Goal: Information Seeking & Learning: Learn about a topic

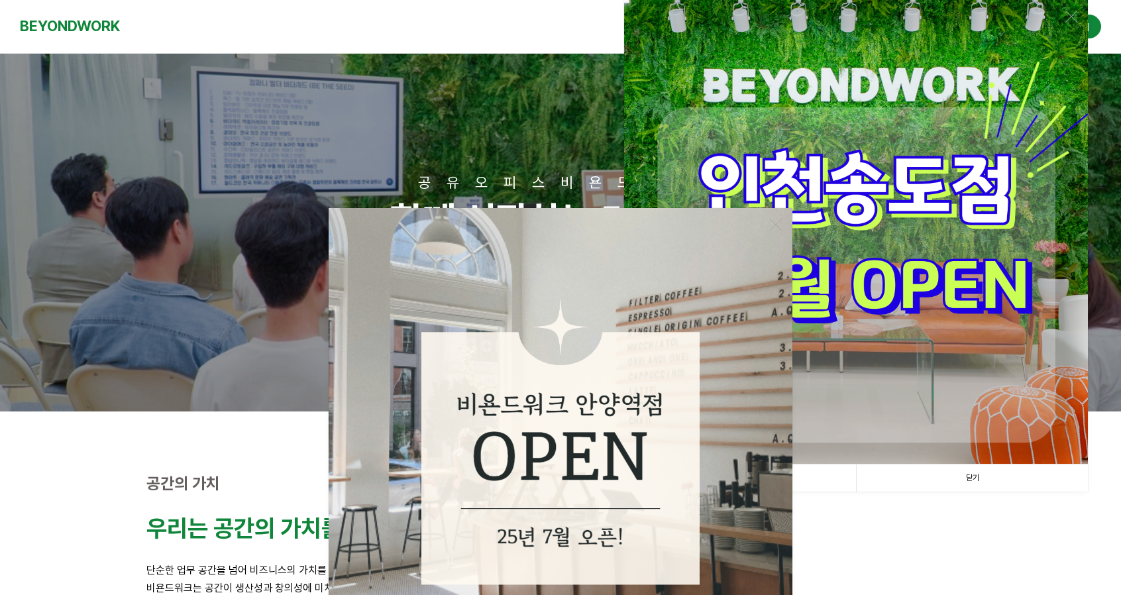
scroll to position [397, 0]
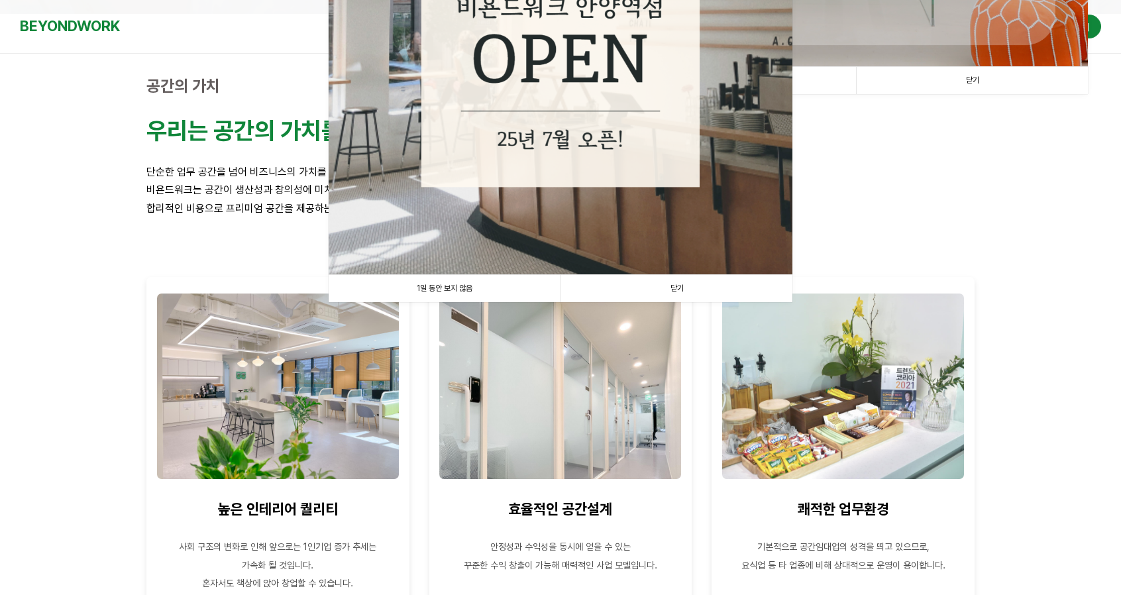
click at [669, 286] on link "닫기" at bounding box center [676, 288] width 232 height 27
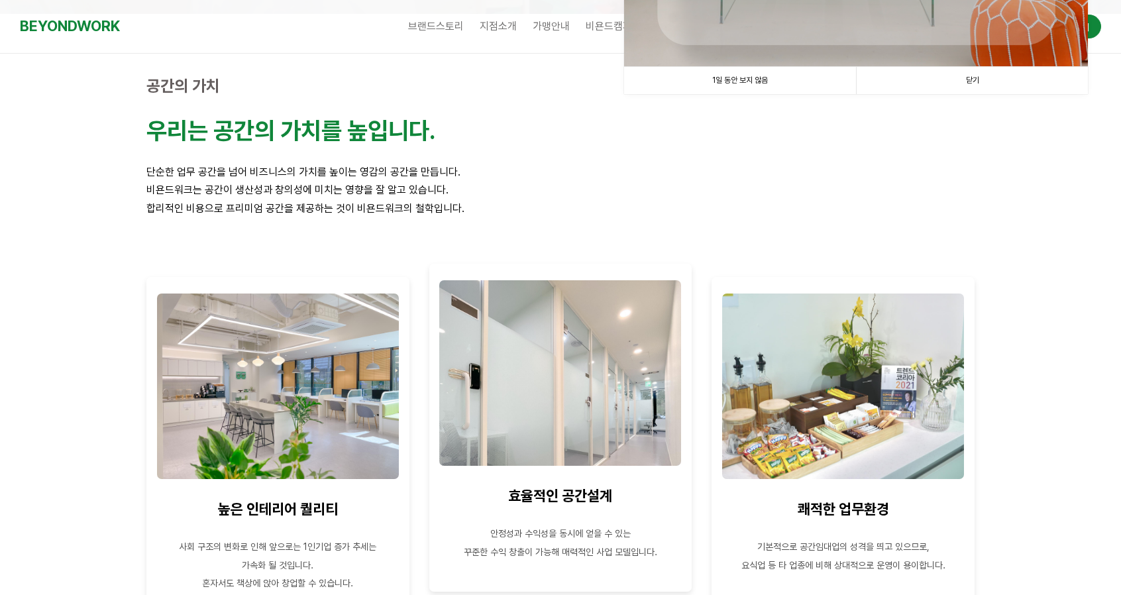
scroll to position [0, 0]
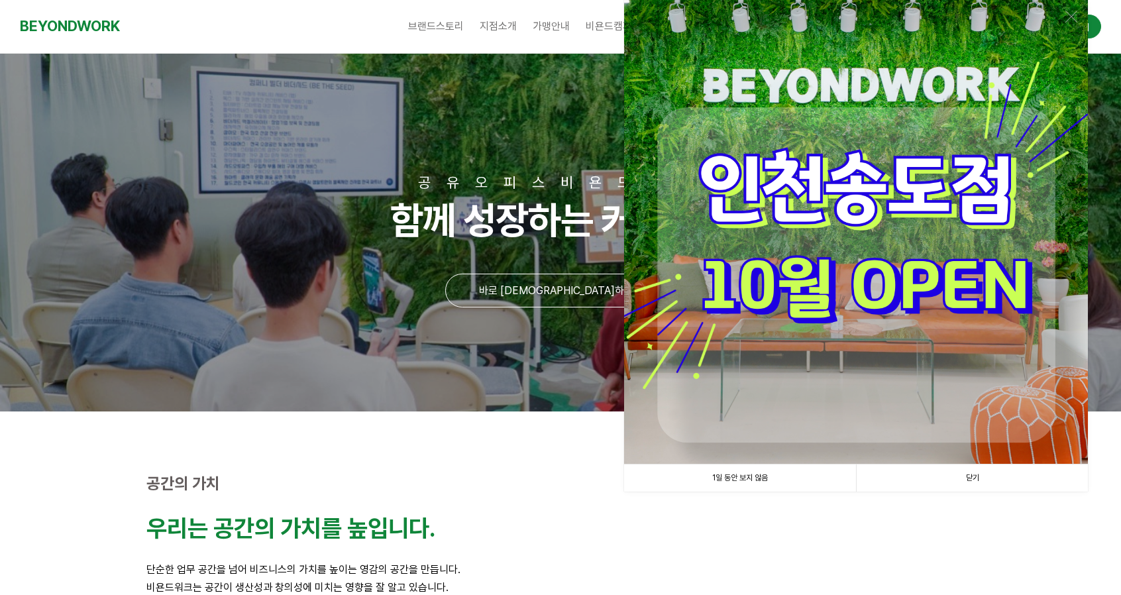
click at [958, 480] on link "닫기" at bounding box center [972, 477] width 232 height 27
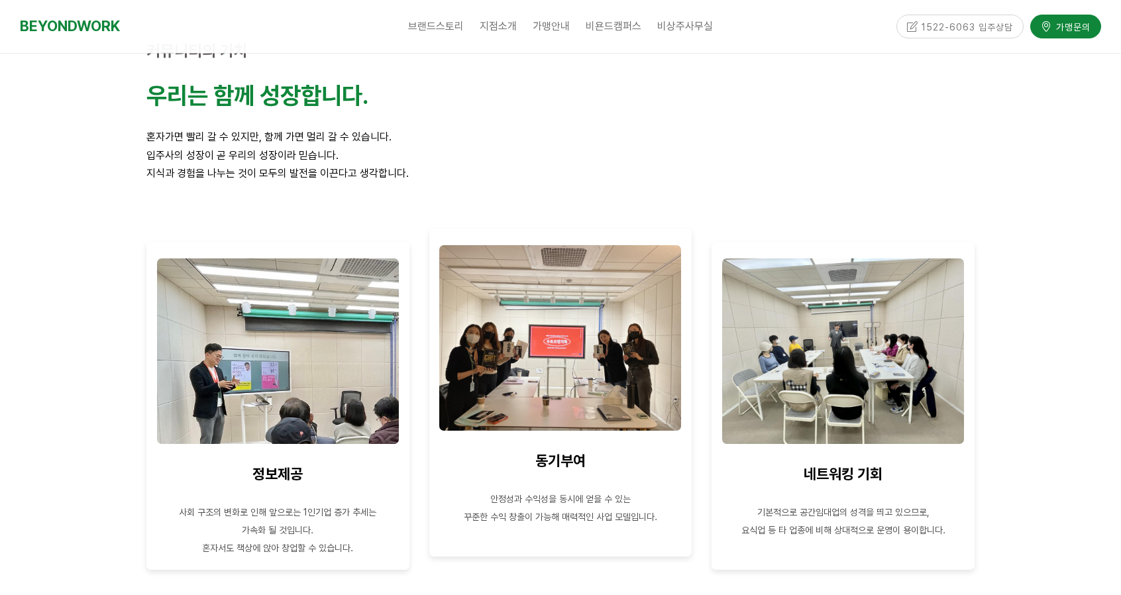
scroll to position [1325, 0]
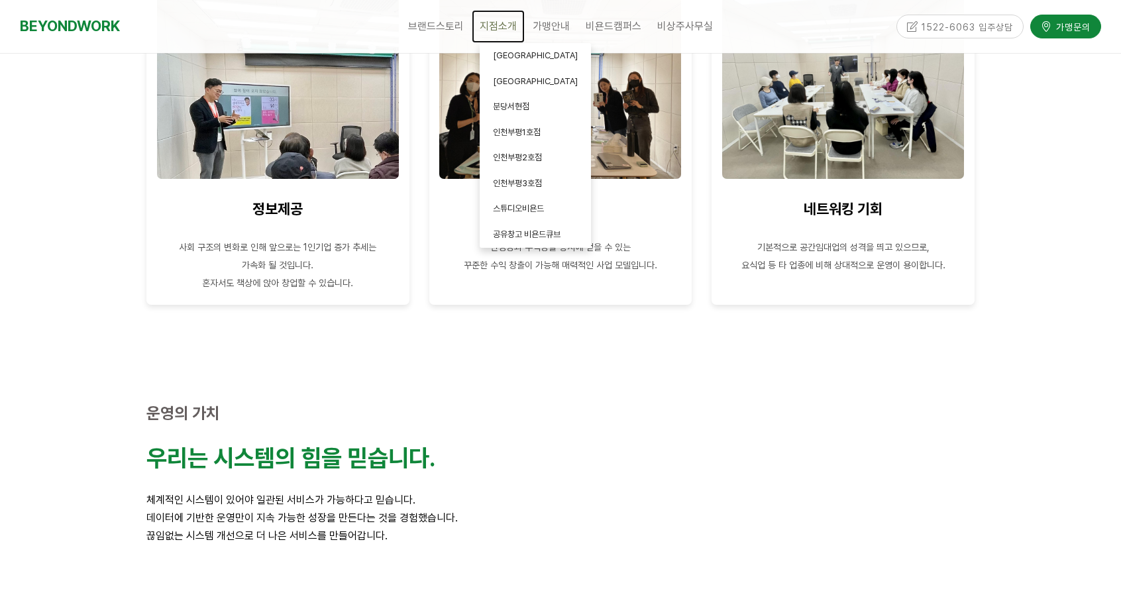
click at [495, 15] on link "지점소개" at bounding box center [498, 26] width 53 height 33
click at [502, 47] on link "[GEOGRAPHIC_DATA]" at bounding box center [535, 56] width 111 height 26
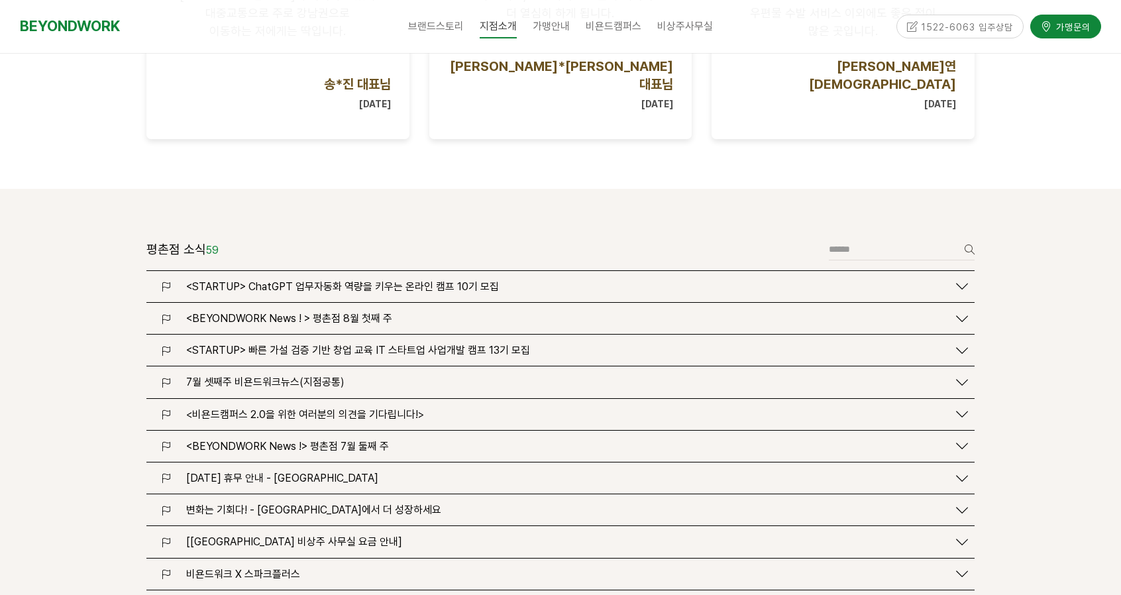
scroll to position [1590, 0]
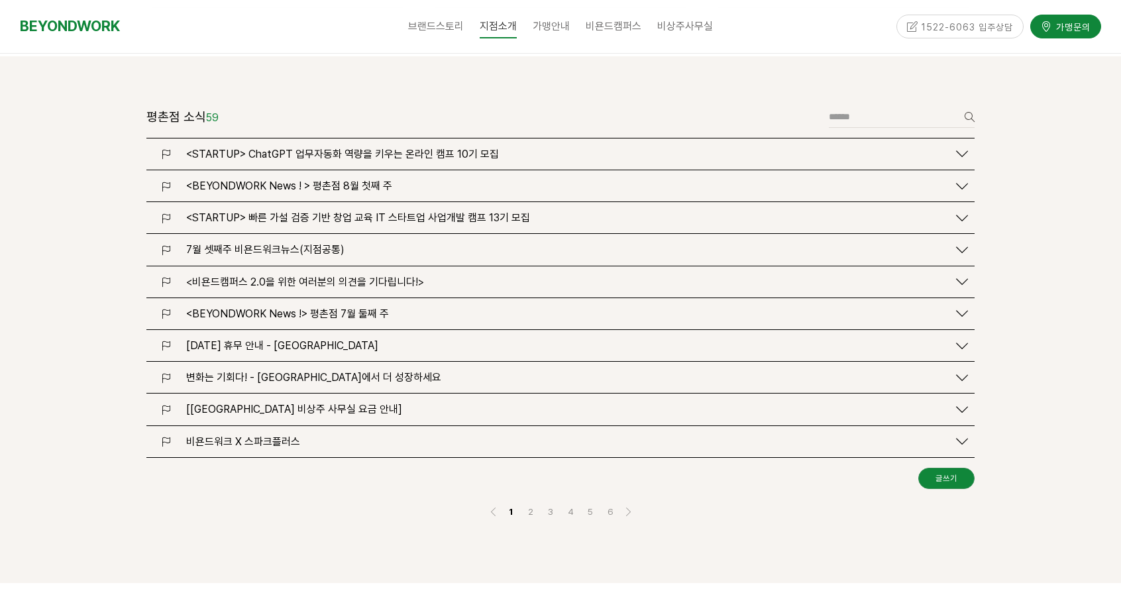
click at [432, 435] on div "비욘드워크 X 스파크플러스" at bounding box center [564, 441] width 768 height 13
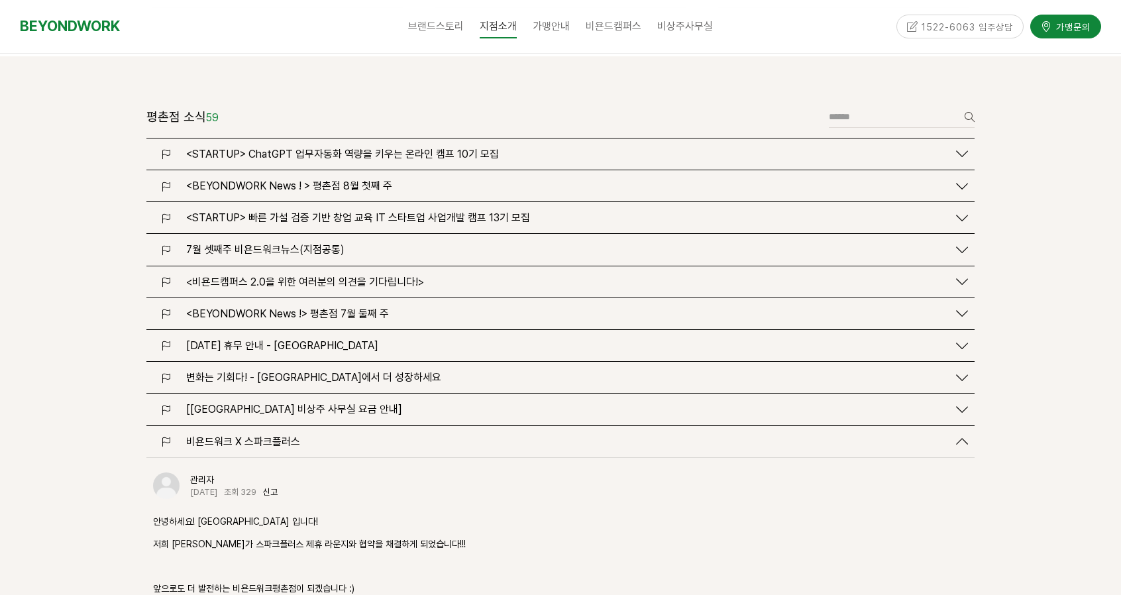
click at [432, 435] on div "비욘드워크 X 스파크플러스" at bounding box center [564, 441] width 768 height 13
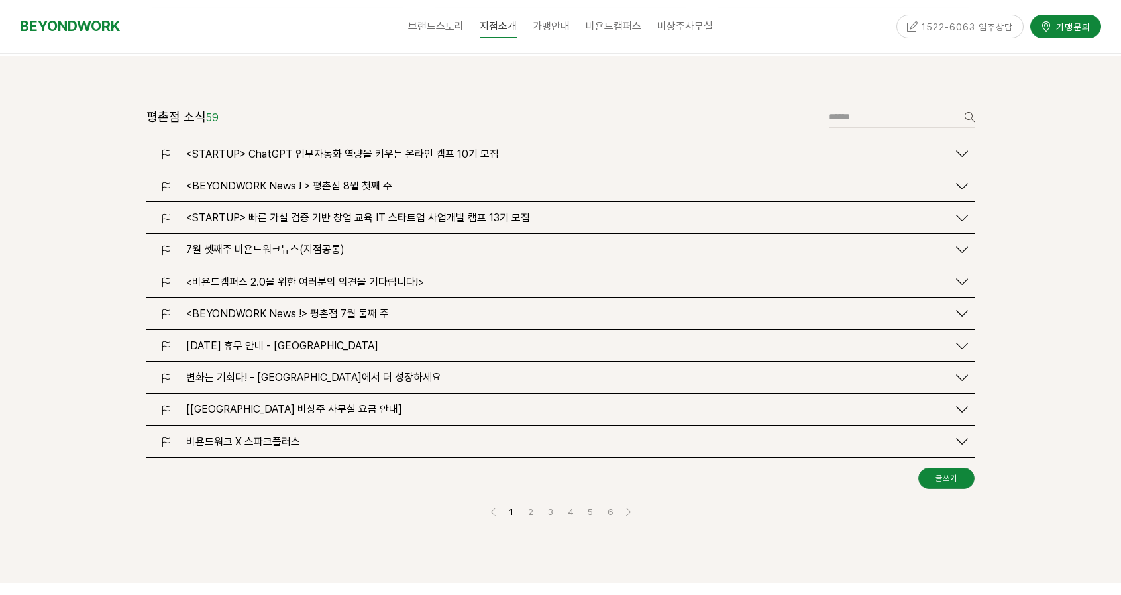
click at [386, 435] on div "비욘드워크 X 스파크플러스" at bounding box center [564, 441] width 768 height 13
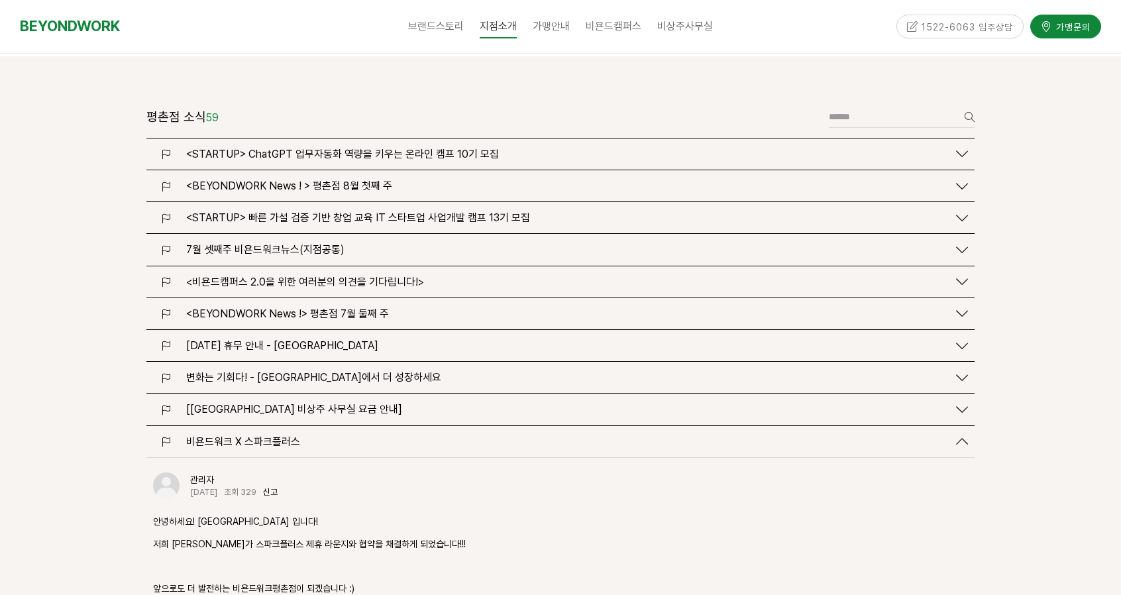
click at [387, 435] on div "비욘드워크 X 스파크플러스" at bounding box center [564, 441] width 768 height 13
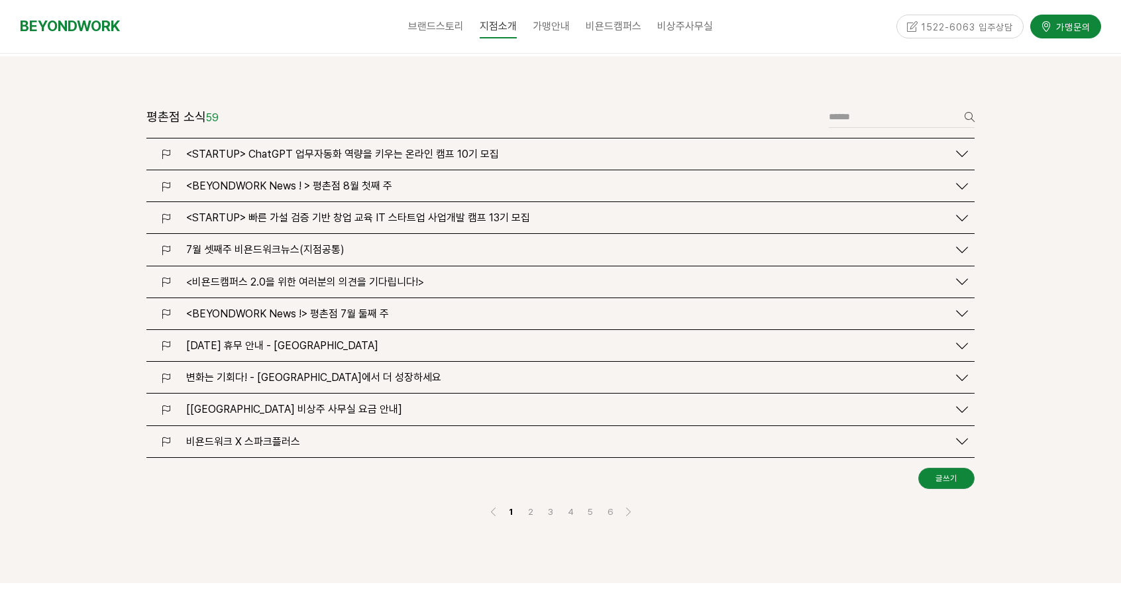
scroll to position [1325, 0]
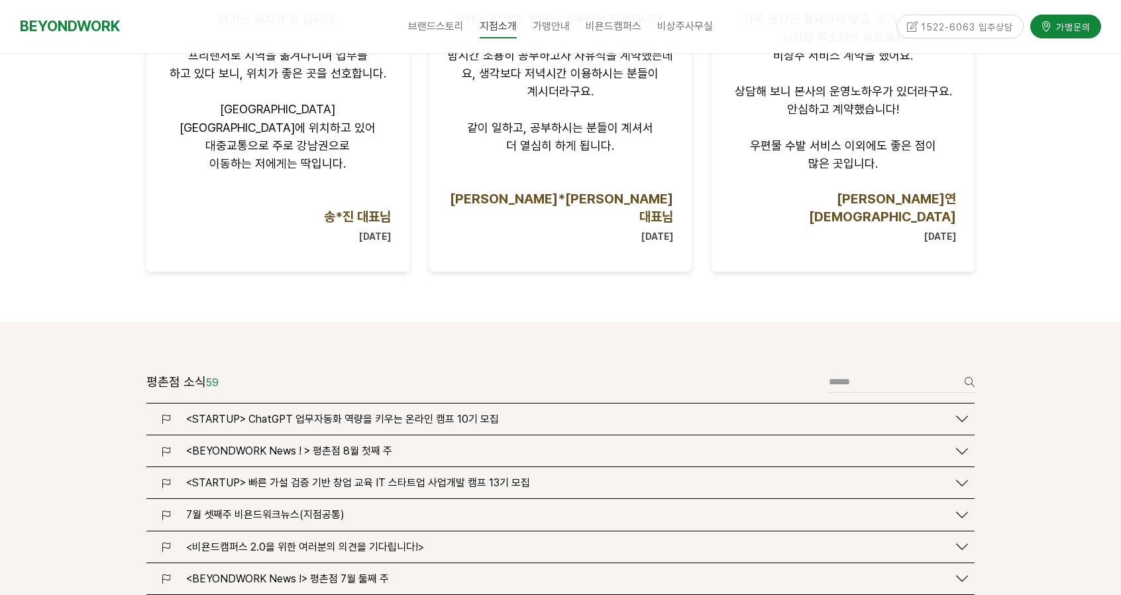
click at [378, 445] on span "<BEYONDWORK News ! > 평촌점 8월 첫째 주" at bounding box center [289, 451] width 206 height 13
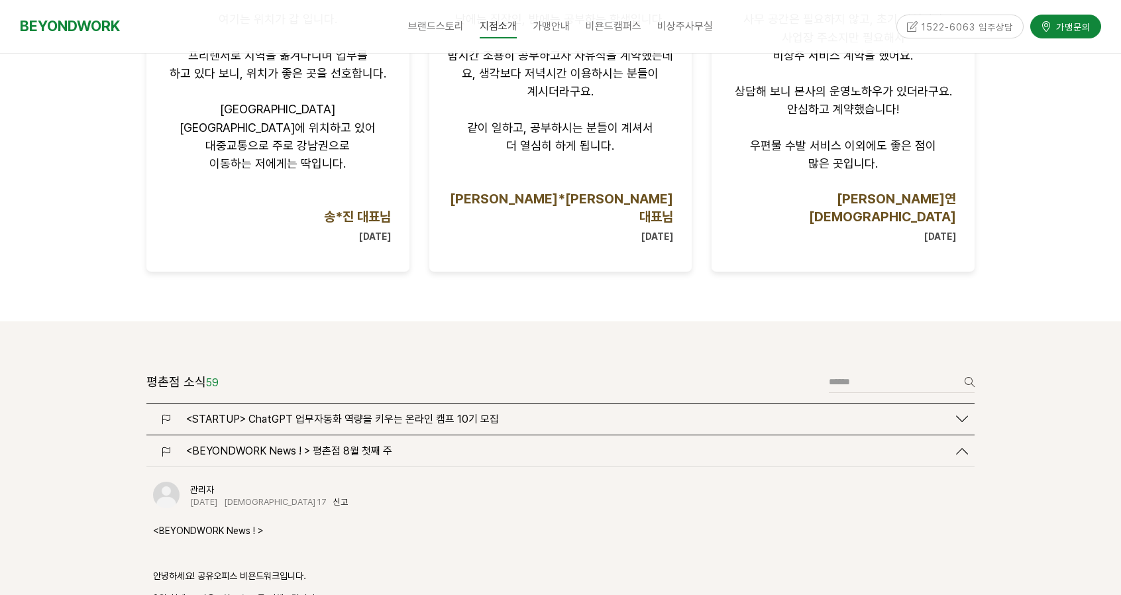
click at [419, 435] on div "<BEYONDWORK News ! > 평촌점 8월 첫째 주" at bounding box center [560, 450] width 828 height 31
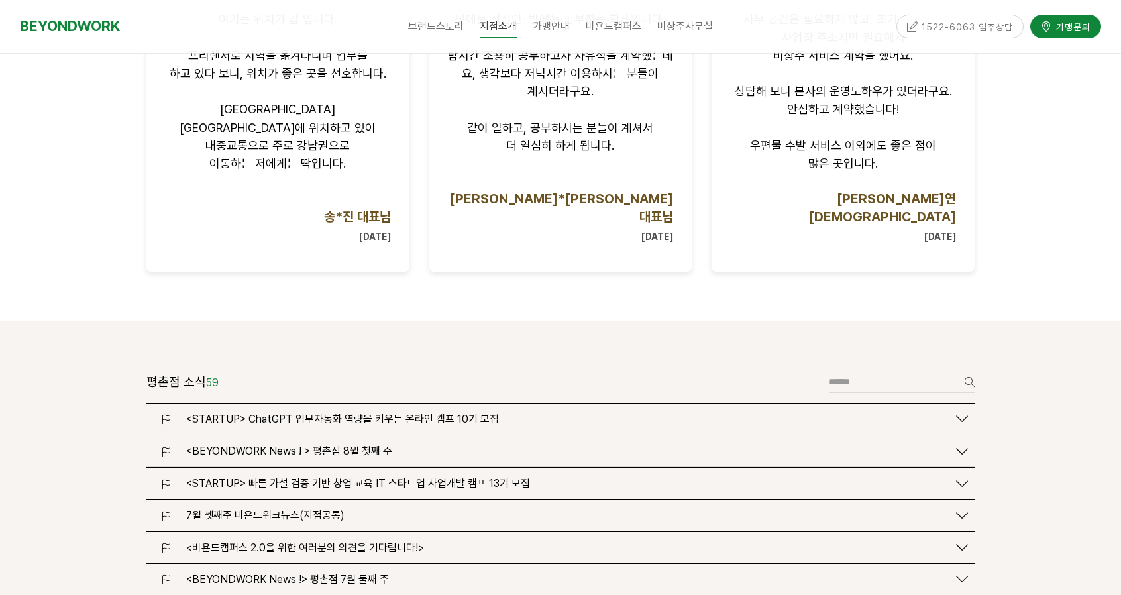
click at [427, 445] on div "<BEYONDWORK News ! > 평촌점 8월 첫째 주" at bounding box center [564, 451] width 768 height 13
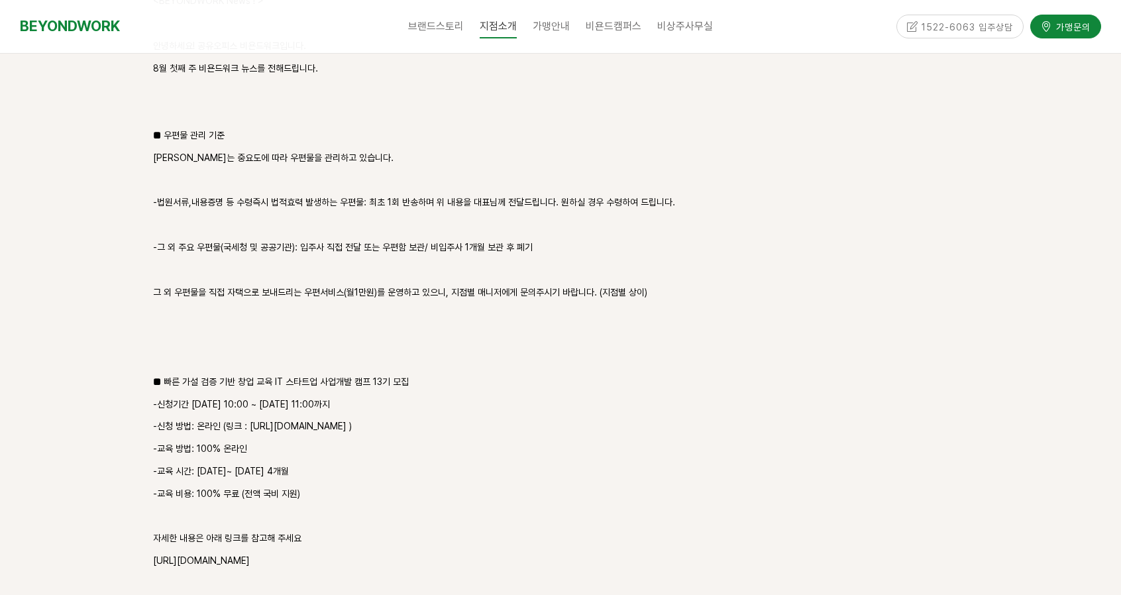
scroll to position [1590, 0]
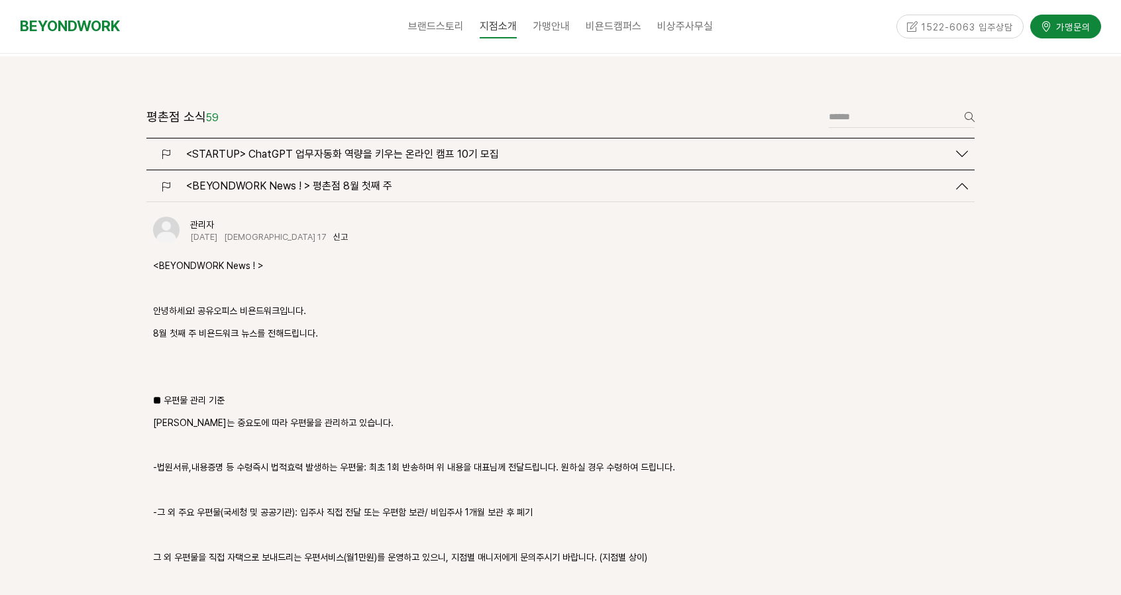
click at [448, 170] on div "<BEYONDWORK News ! > 평촌점 8월 첫째 주" at bounding box center [560, 185] width 828 height 31
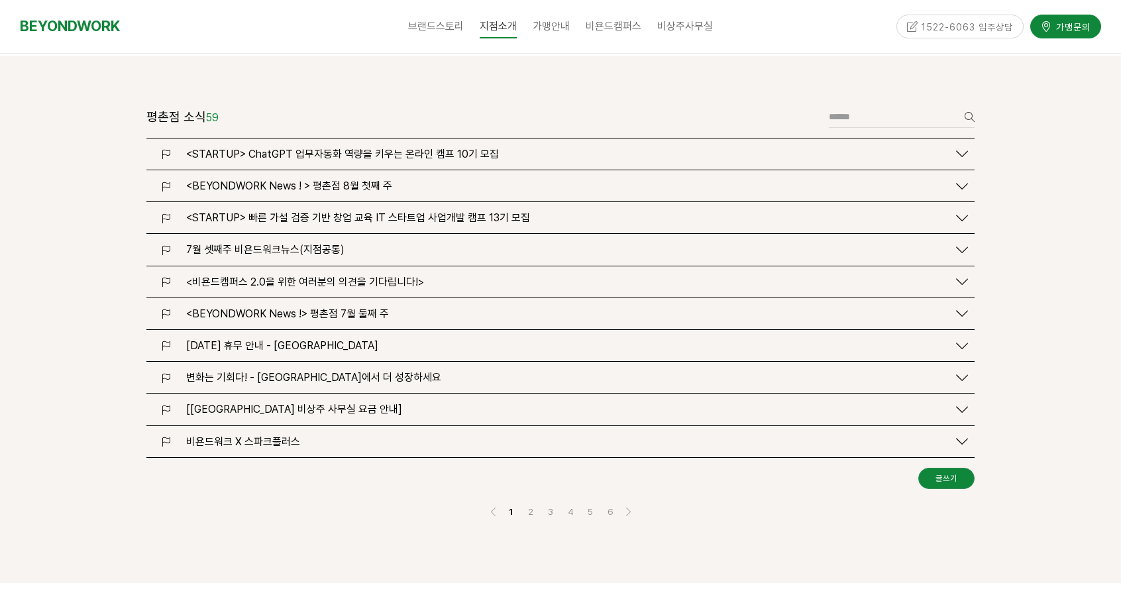
click at [443, 170] on div "<BEYONDWORK News ! > 평촌점 8월 첫째 주" at bounding box center [560, 185] width 828 height 31
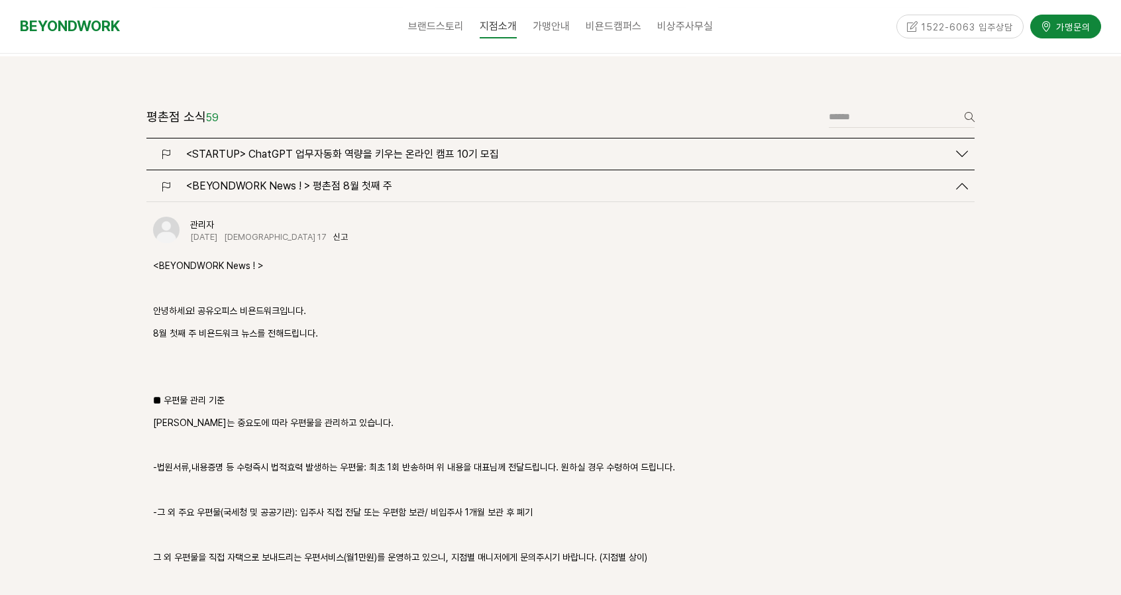
click at [443, 180] on div "<BEYONDWORK News ! > 평촌점 8월 첫째 주" at bounding box center [564, 186] width 768 height 13
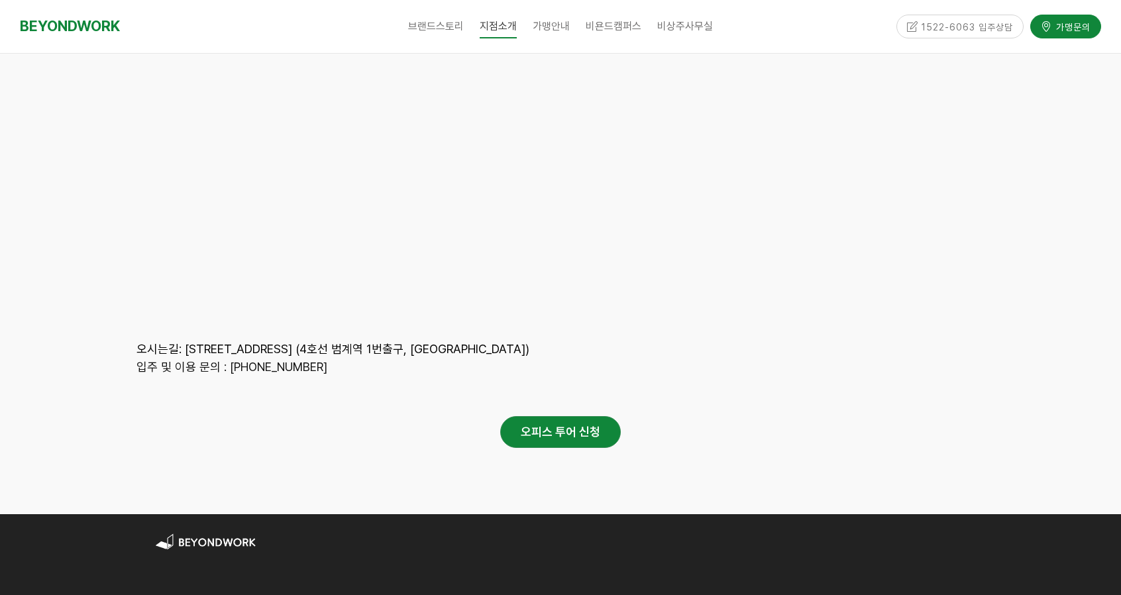
scroll to position [6446, 0]
